Goal: Transaction & Acquisition: Purchase product/service

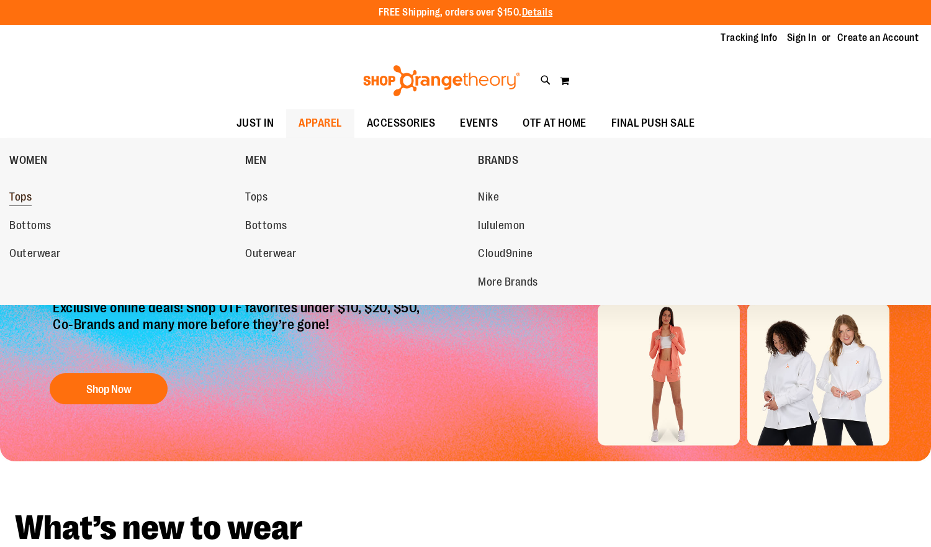
click at [17, 193] on span "Tops" at bounding box center [20, 199] width 22 height 16
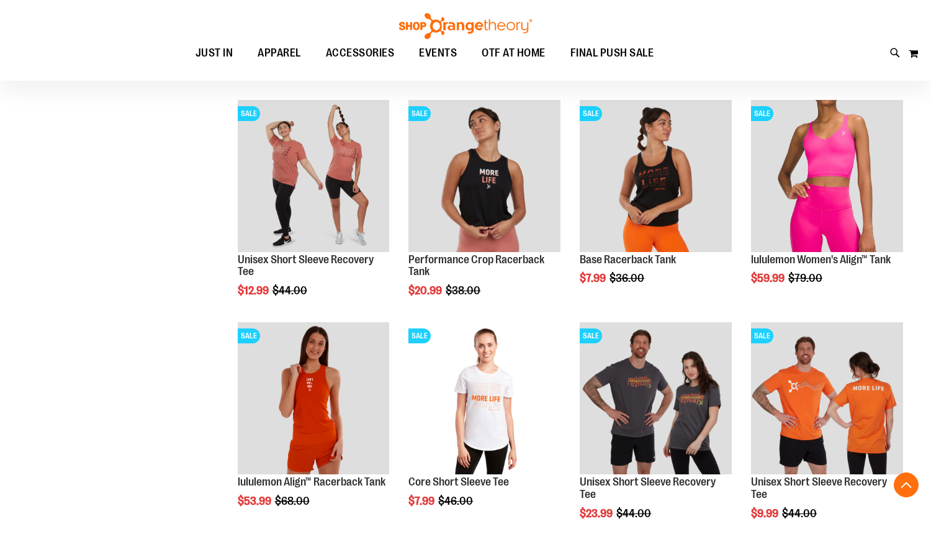
scroll to position [620, 0]
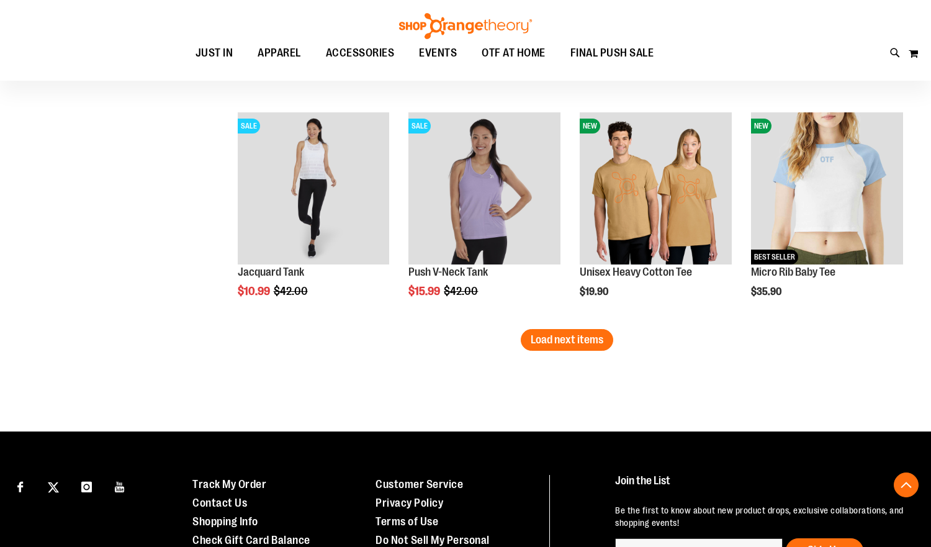
scroll to position [1986, 0]
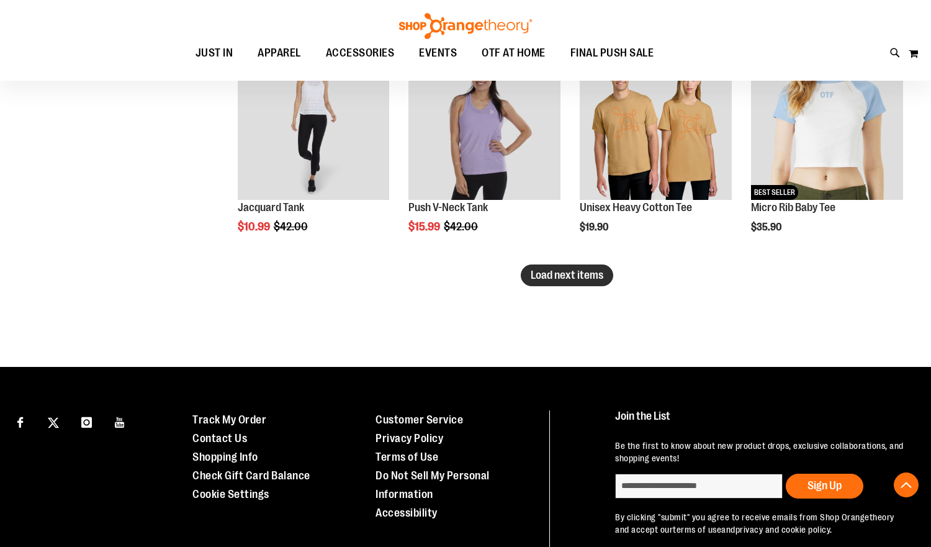
click at [536, 278] on span "Load next items" at bounding box center [567, 275] width 73 height 12
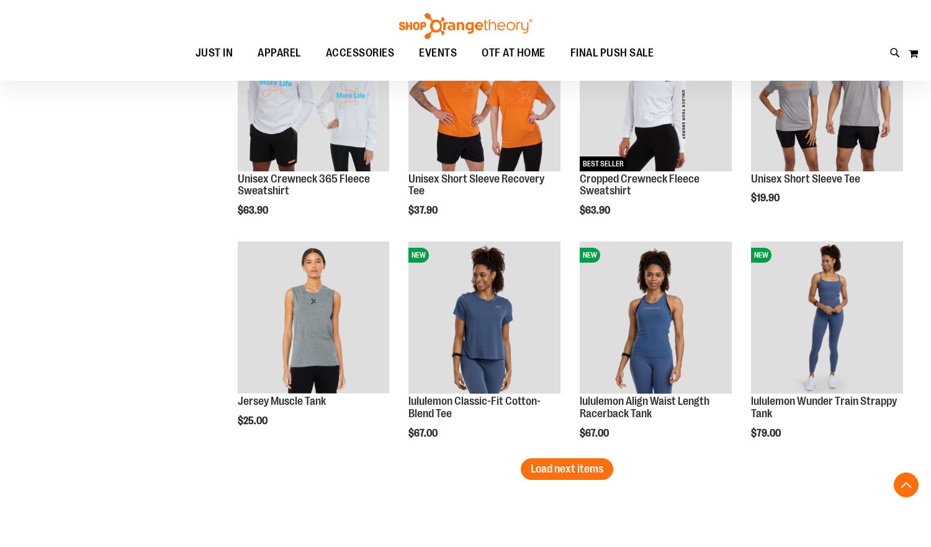
scroll to position [2421, 0]
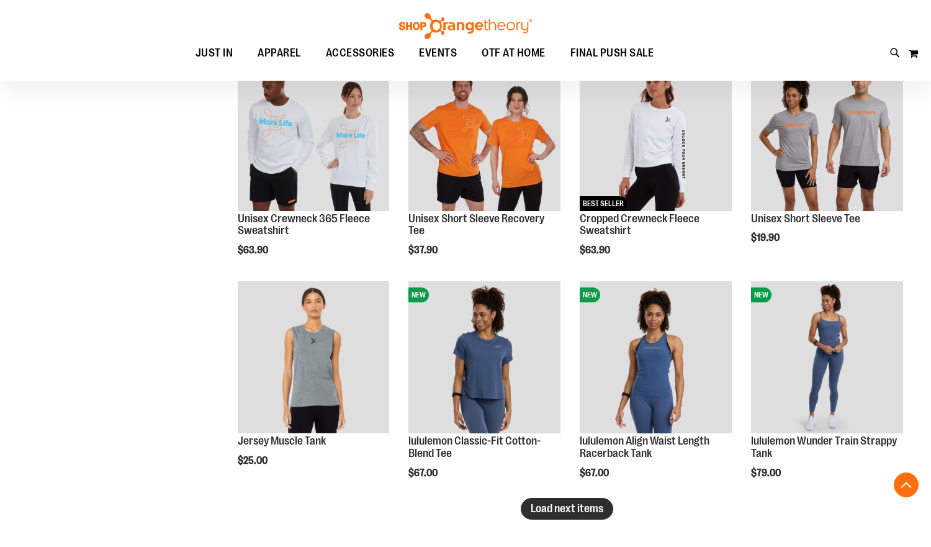
click at [591, 514] on span "Load next items" at bounding box center [567, 508] width 73 height 12
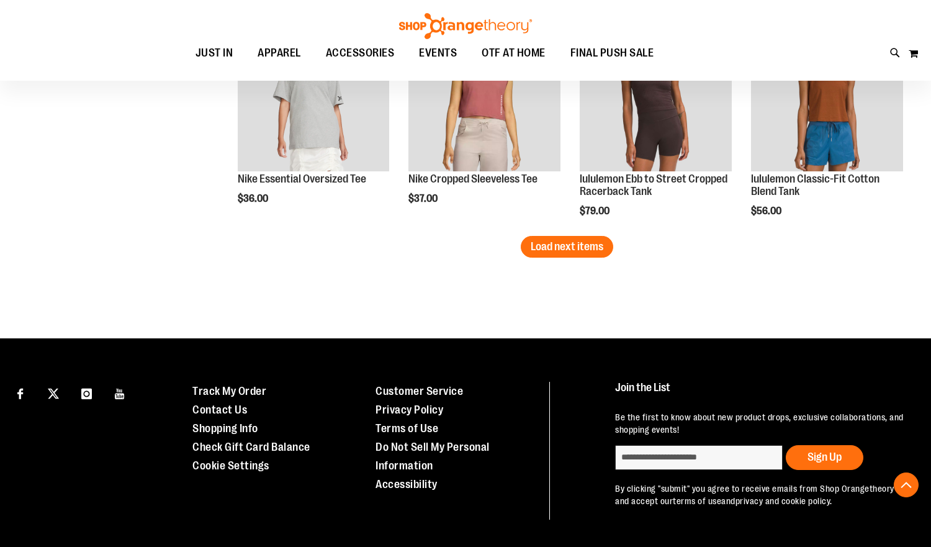
scroll to position [3352, 0]
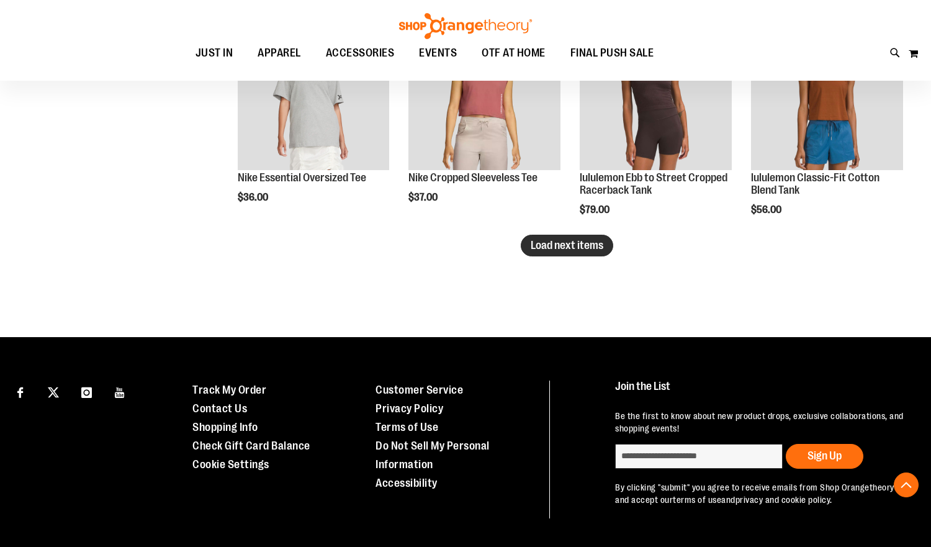
click at [538, 250] on span "Load next items" at bounding box center [567, 245] width 73 height 12
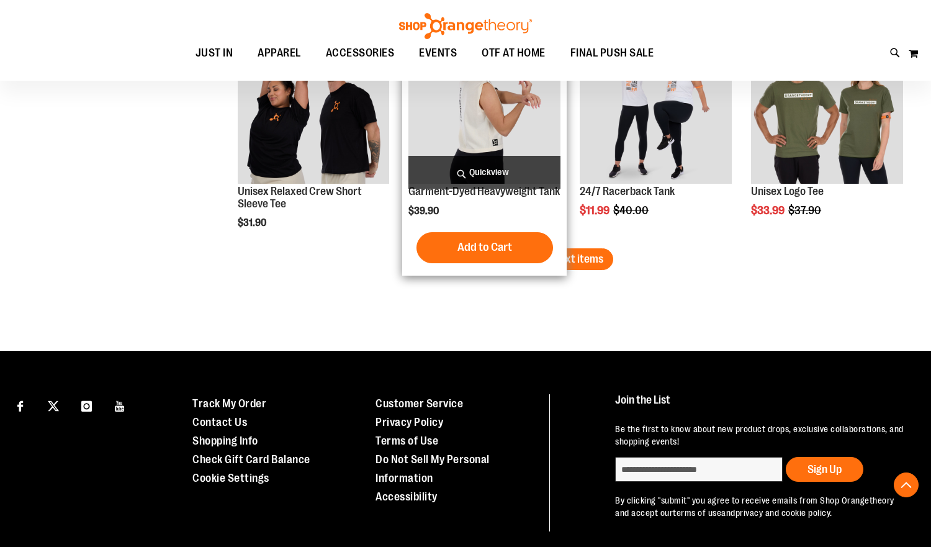
scroll to position [3993, 0]
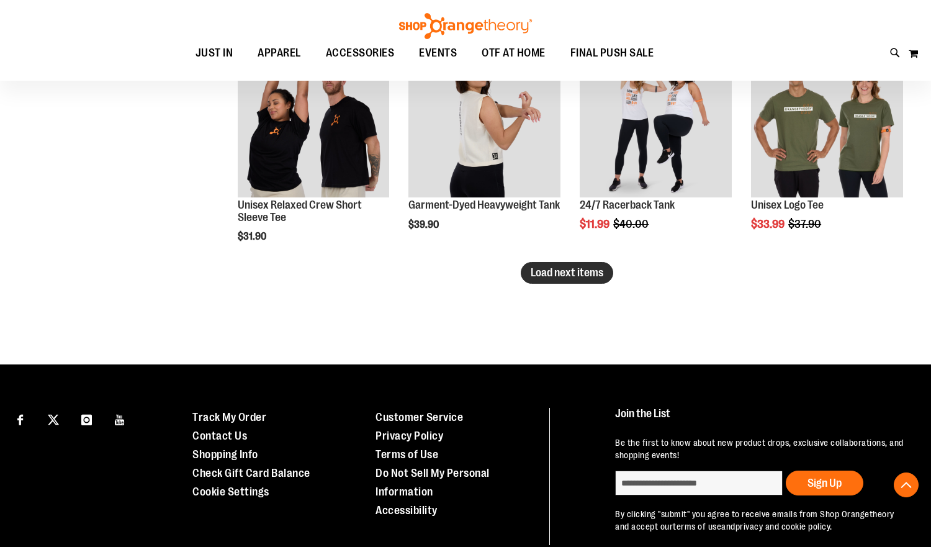
click at [551, 278] on span "Load next items" at bounding box center [567, 272] width 73 height 12
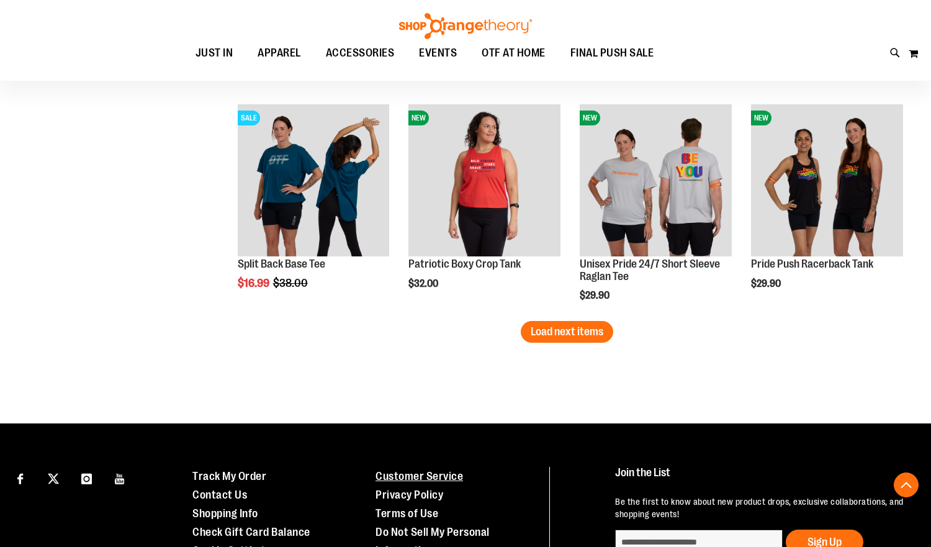
scroll to position [4722, 0]
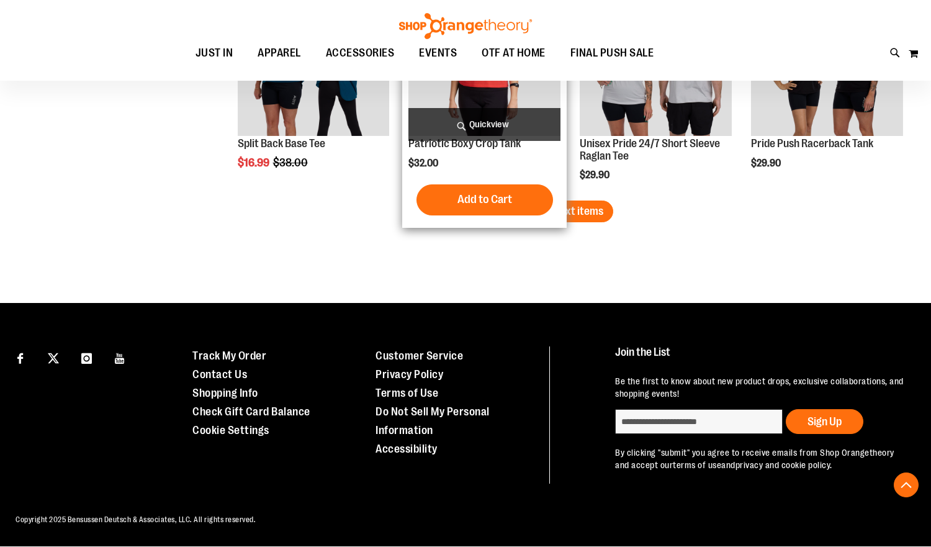
click at [566, 212] on span "Load next items" at bounding box center [567, 211] width 73 height 12
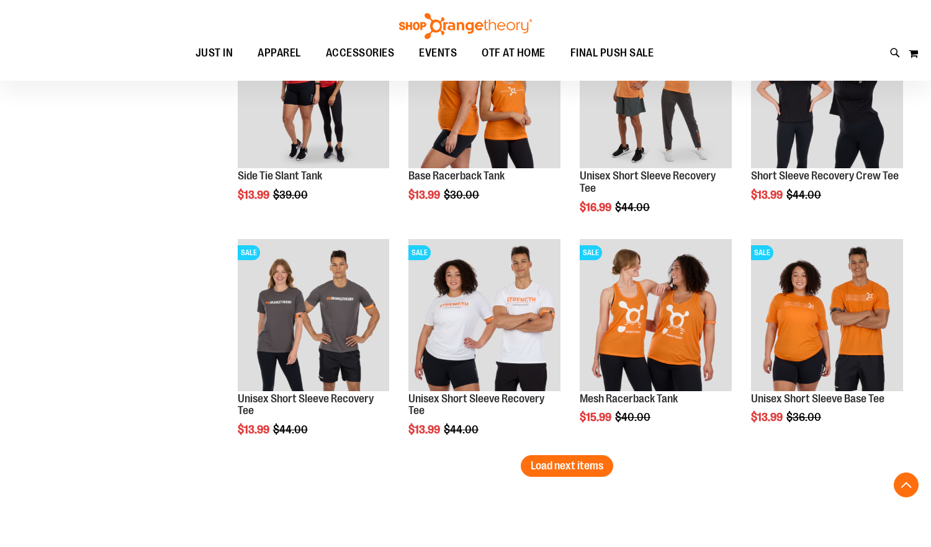
scroll to position [5157, 0]
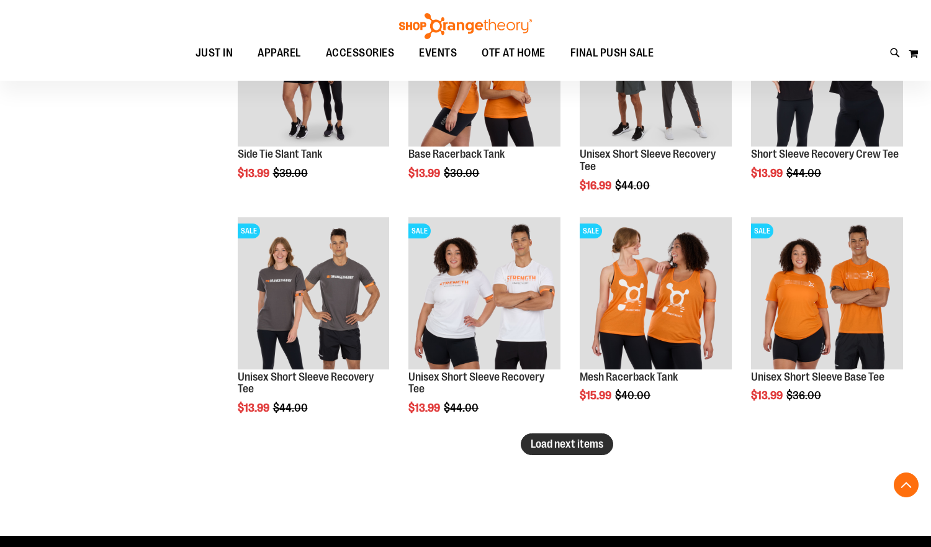
click at [549, 441] on span "Load next items" at bounding box center [567, 444] width 73 height 12
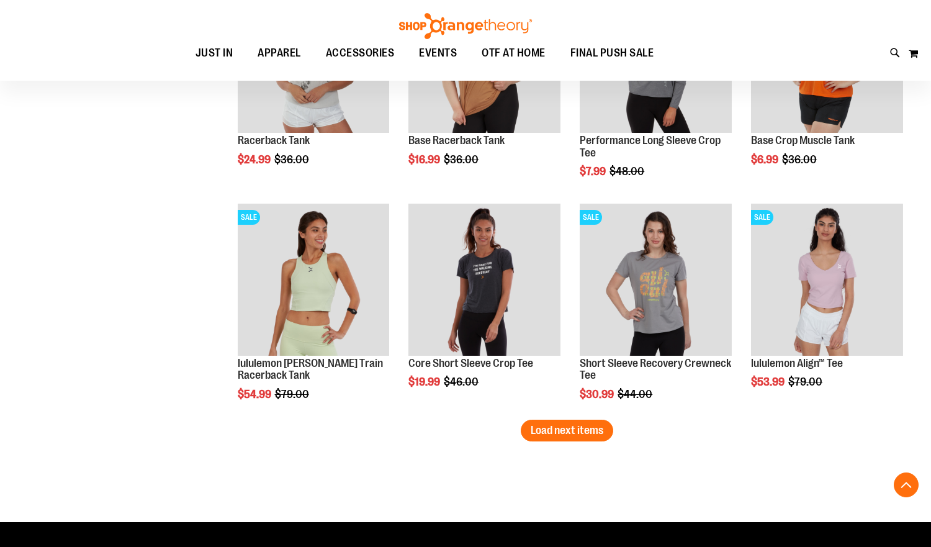
scroll to position [5840, 0]
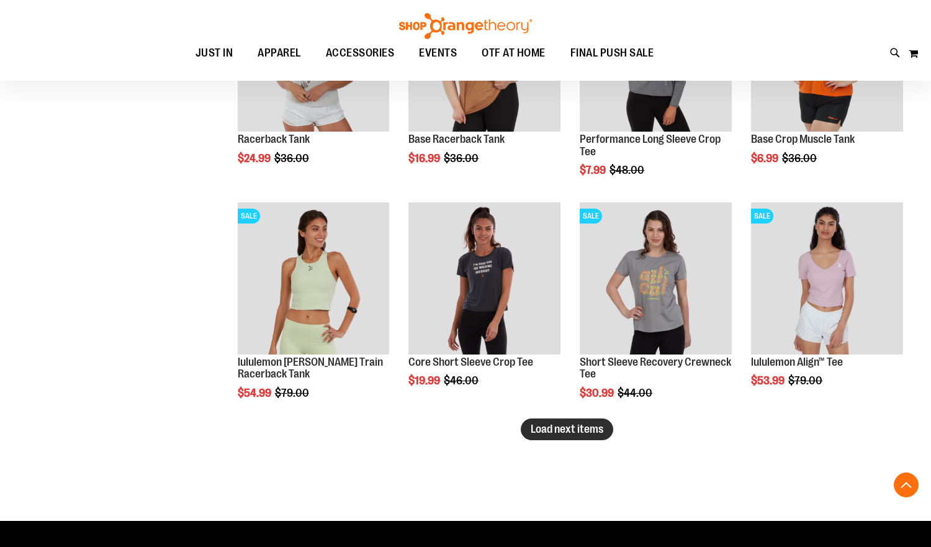
click at [593, 432] on span "Load next items" at bounding box center [567, 429] width 73 height 12
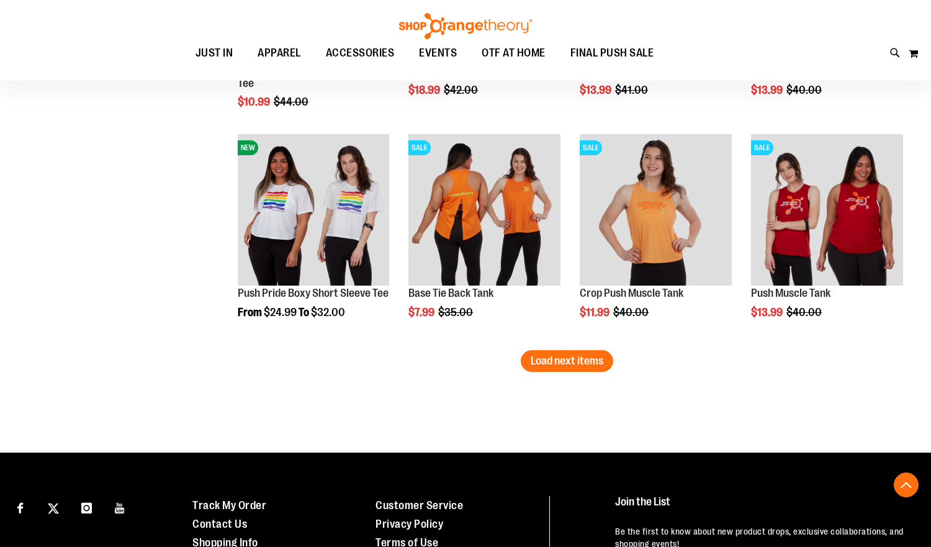
scroll to position [6647, 0]
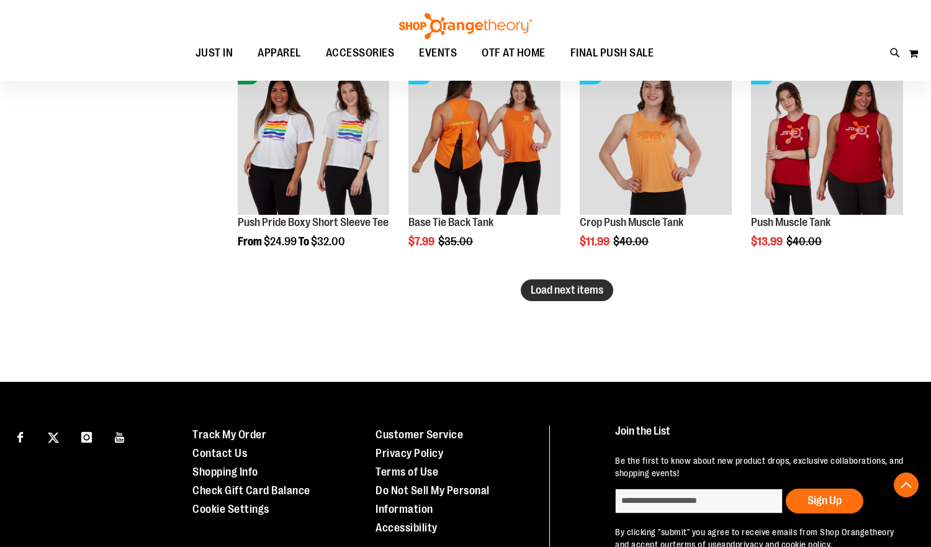
click at [592, 297] on button "Load next items" at bounding box center [567, 290] width 93 height 22
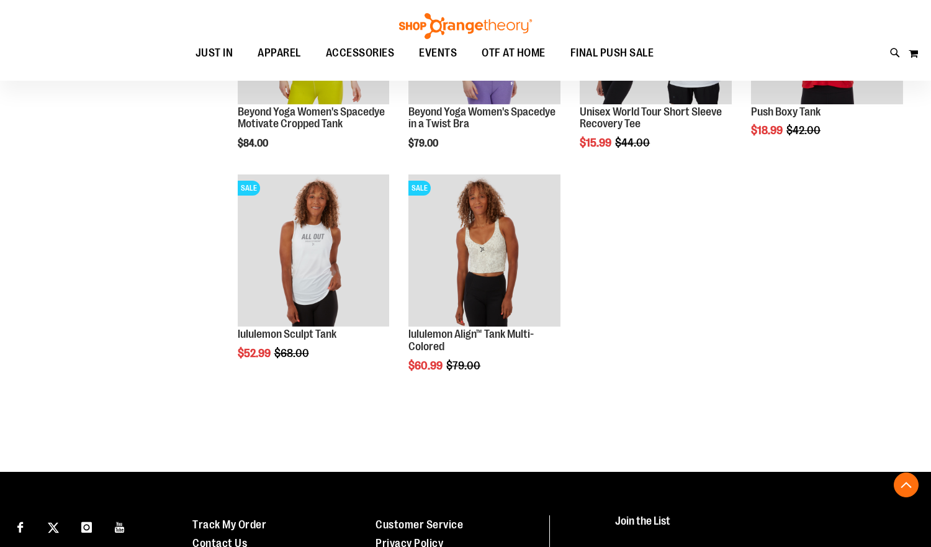
scroll to position [7206, 0]
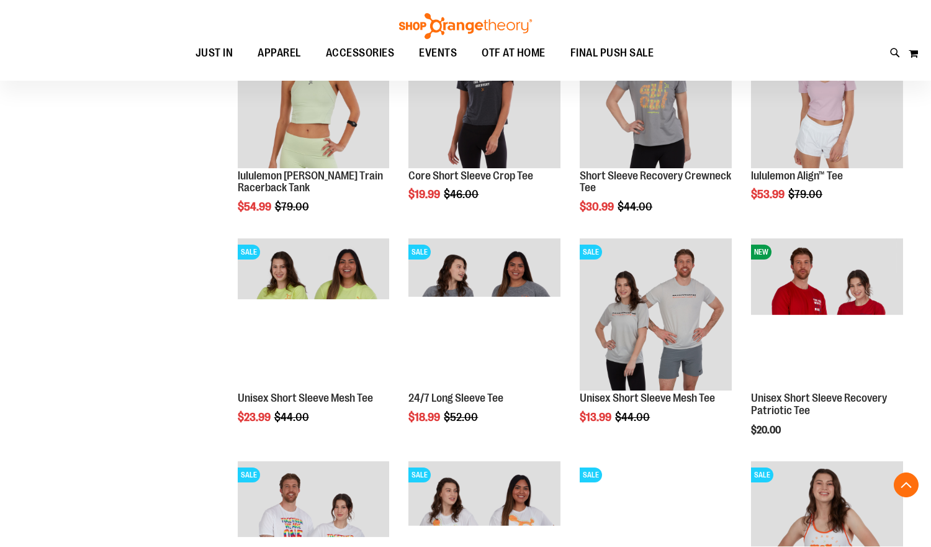
scroll to position [5840, 0]
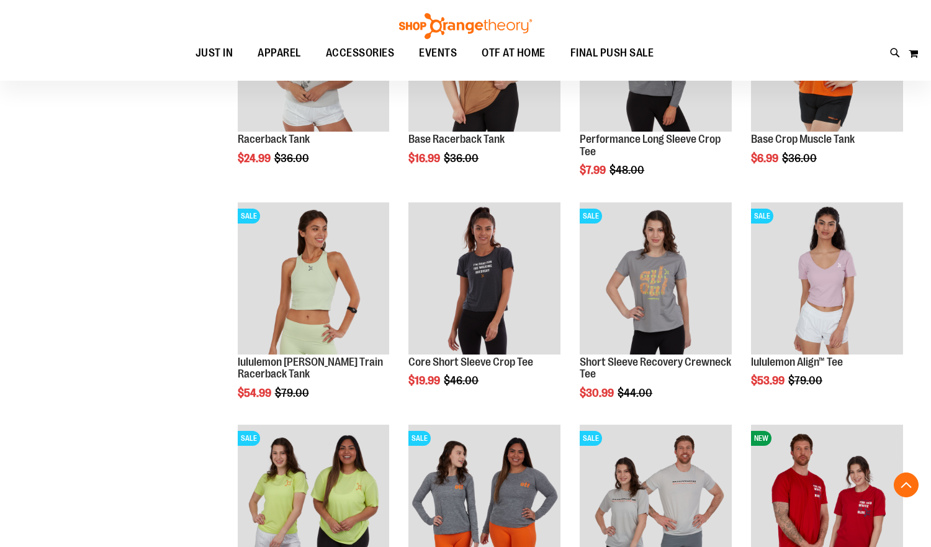
scroll to position [5902, 0]
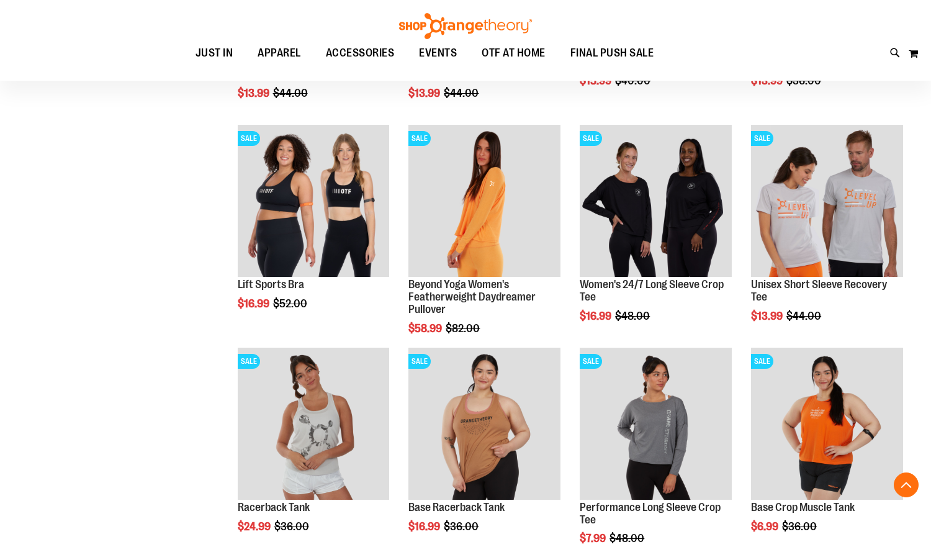
scroll to position [5467, 0]
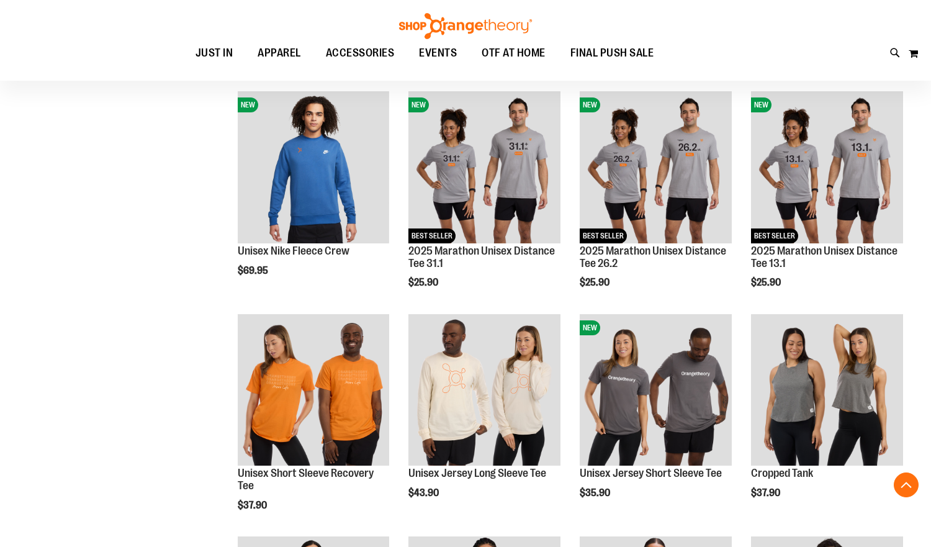
scroll to position [2798, 0]
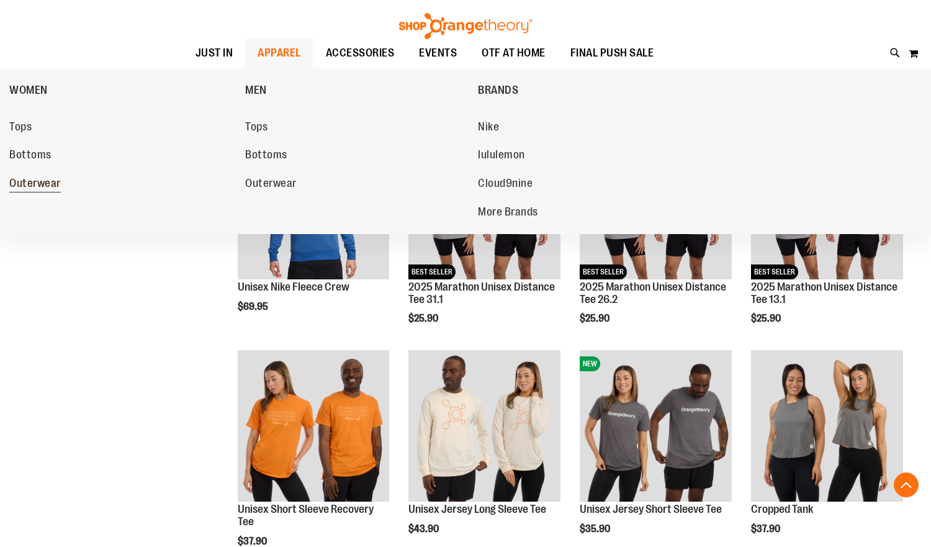
click at [28, 184] on span "Outerwear" at bounding box center [35, 185] width 52 height 16
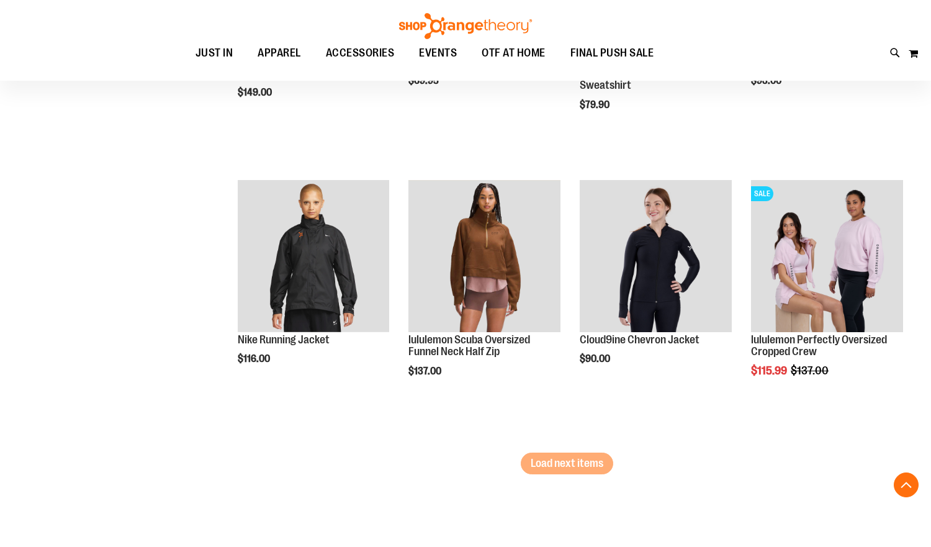
scroll to position [2359, 0]
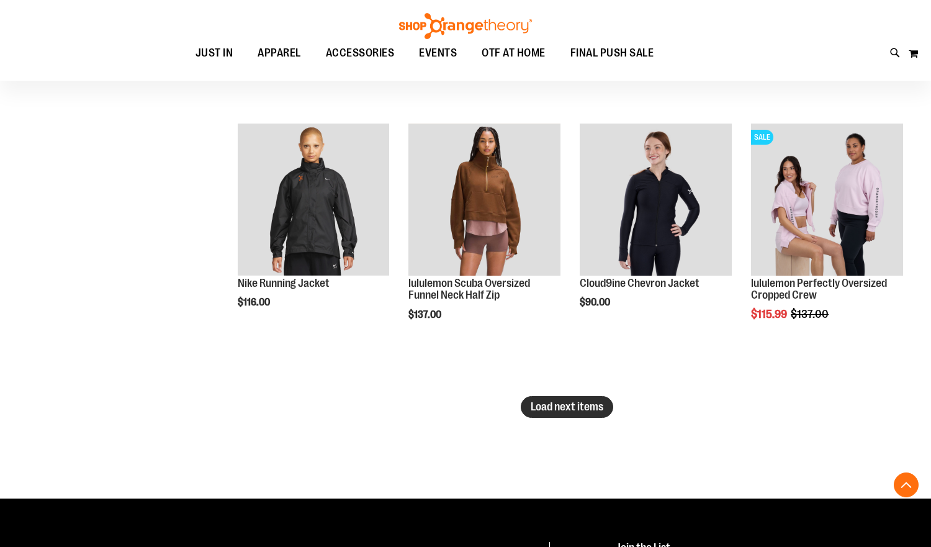
click at [530, 398] on button "Load next items" at bounding box center [567, 407] width 93 height 22
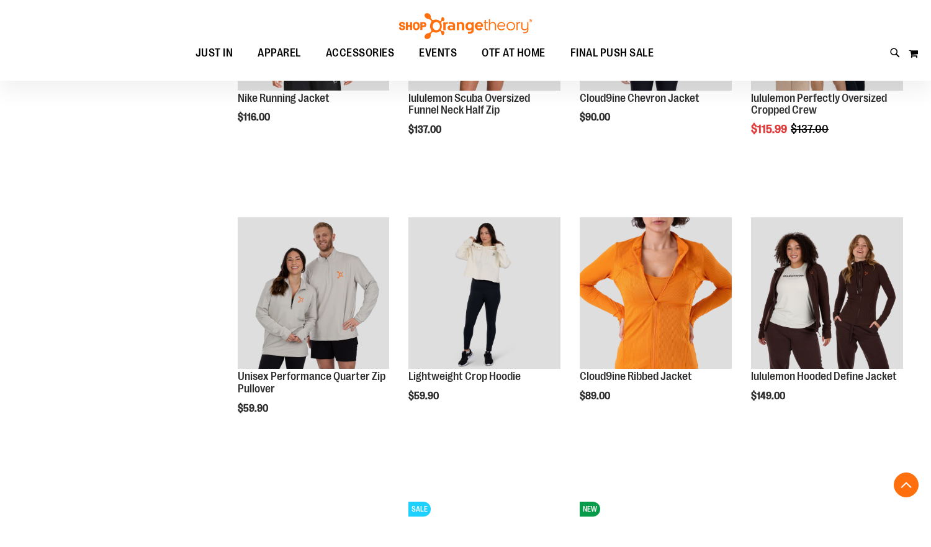
scroll to position [2545, 0]
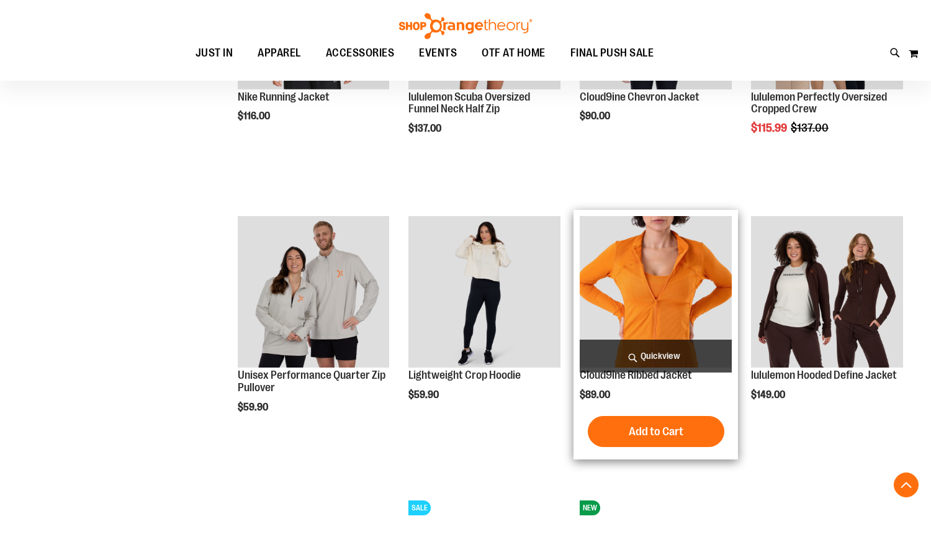
click at [657, 285] on img "product" at bounding box center [656, 292] width 152 height 152
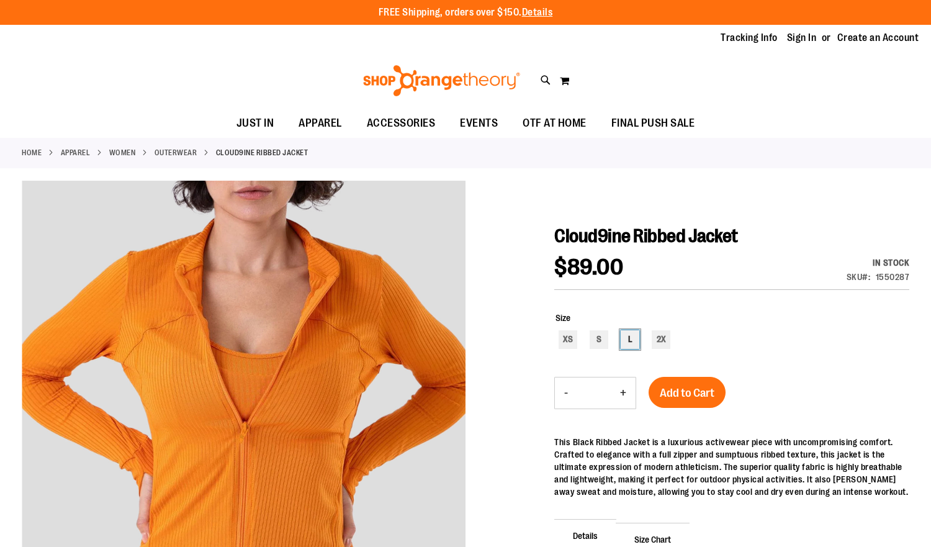
click at [634, 339] on div "L" at bounding box center [630, 339] width 19 height 19
type input "***"
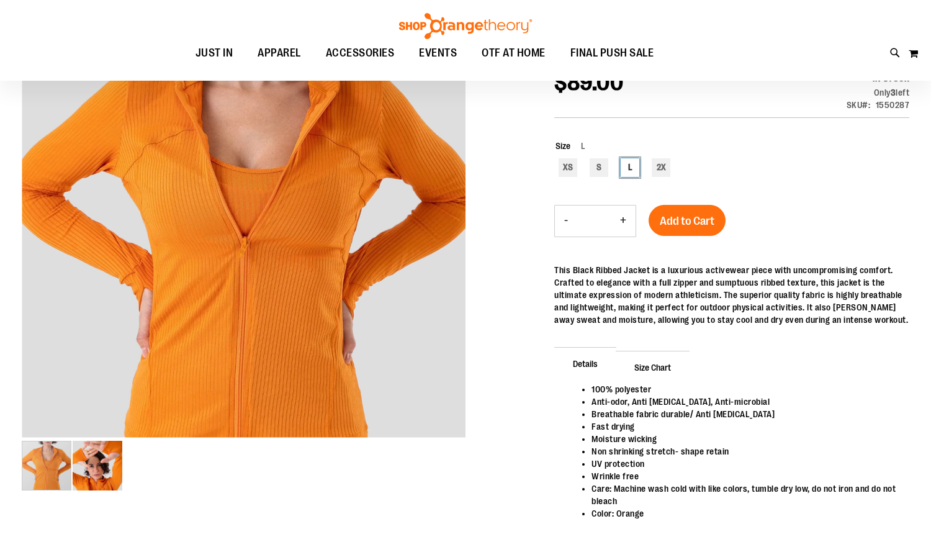
scroll to position [186, 0]
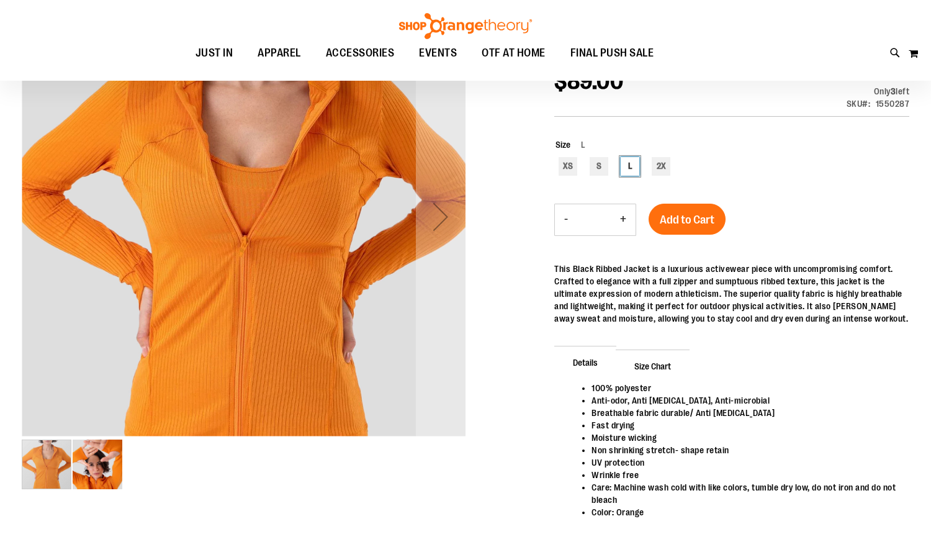
click at [102, 471] on img "image 2 of 2" at bounding box center [98, 465] width 50 height 50
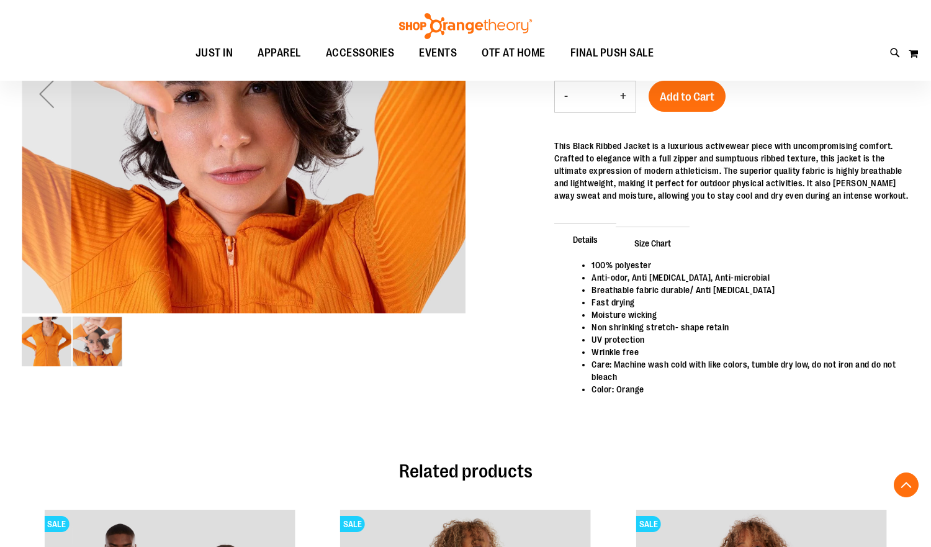
scroll to position [310, 0]
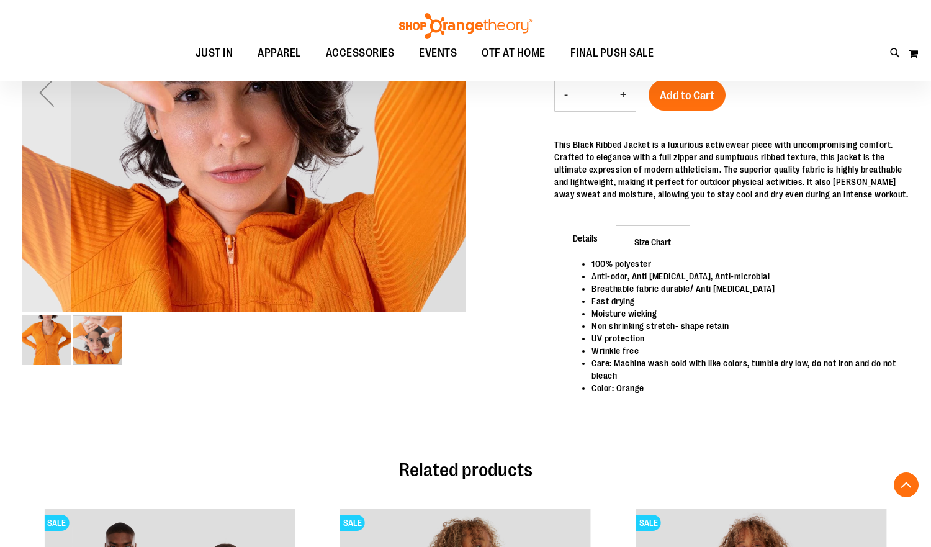
click at [53, 338] on img "image 1 of 2" at bounding box center [47, 340] width 50 height 50
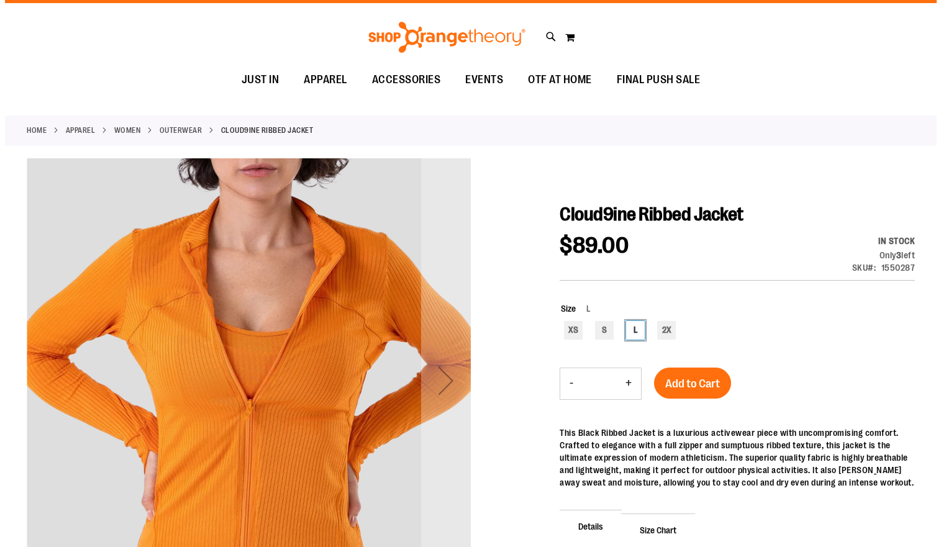
scroll to position [0, 0]
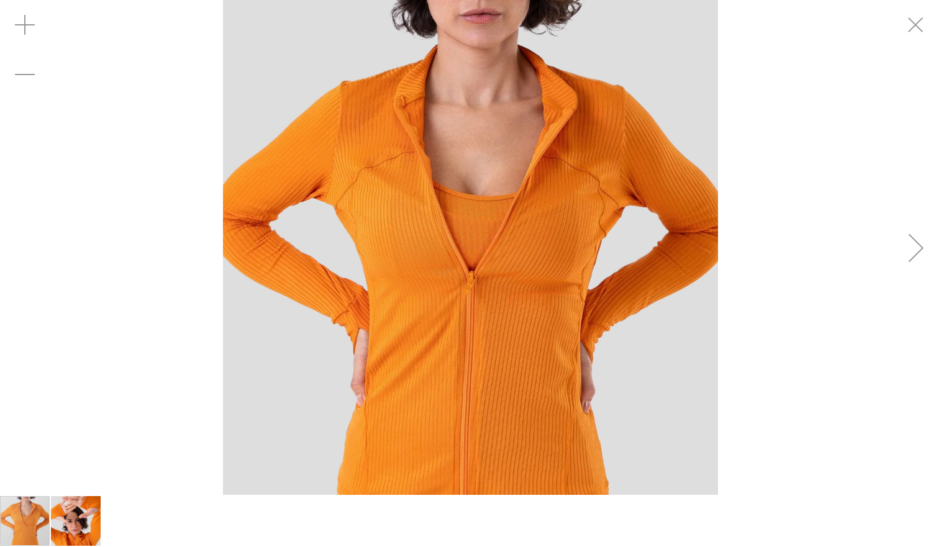
click at [922, 254] on div "Next" at bounding box center [916, 248] width 50 height 50
